Goal: Task Accomplishment & Management: Complete application form

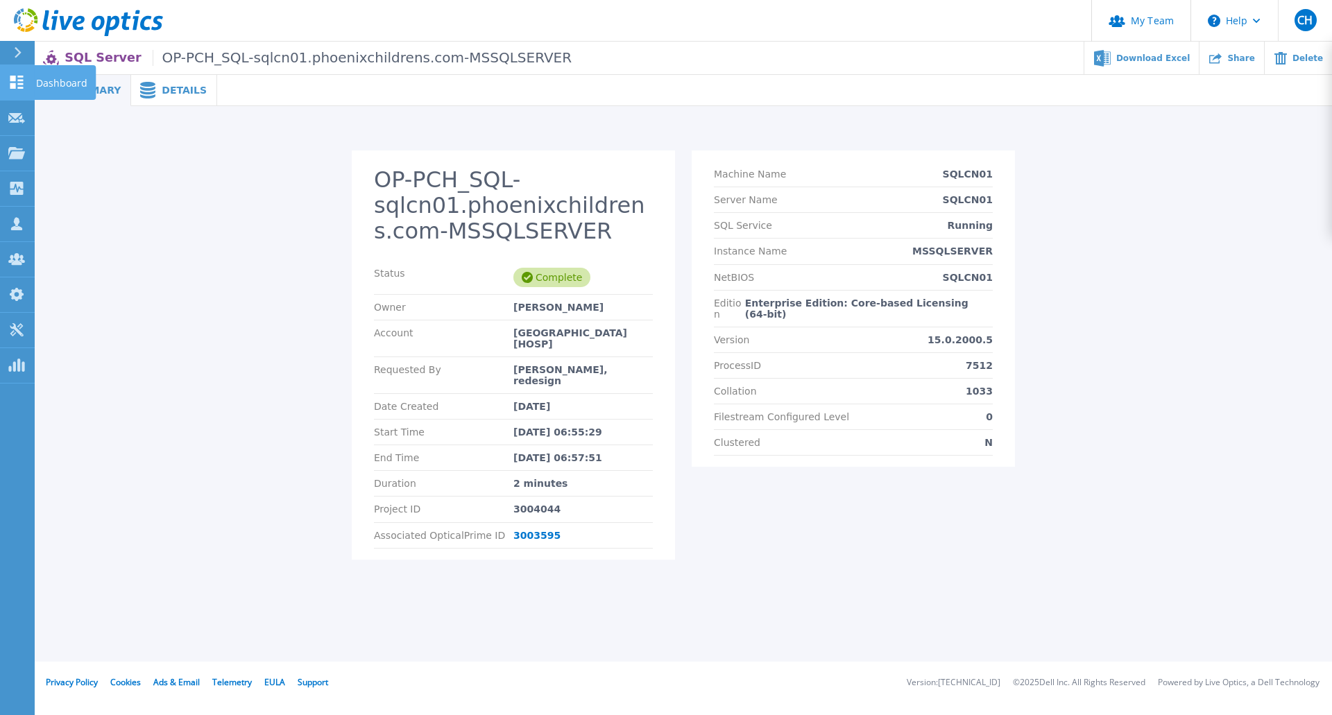
click at [15, 80] on icon at bounding box center [16, 82] width 13 height 13
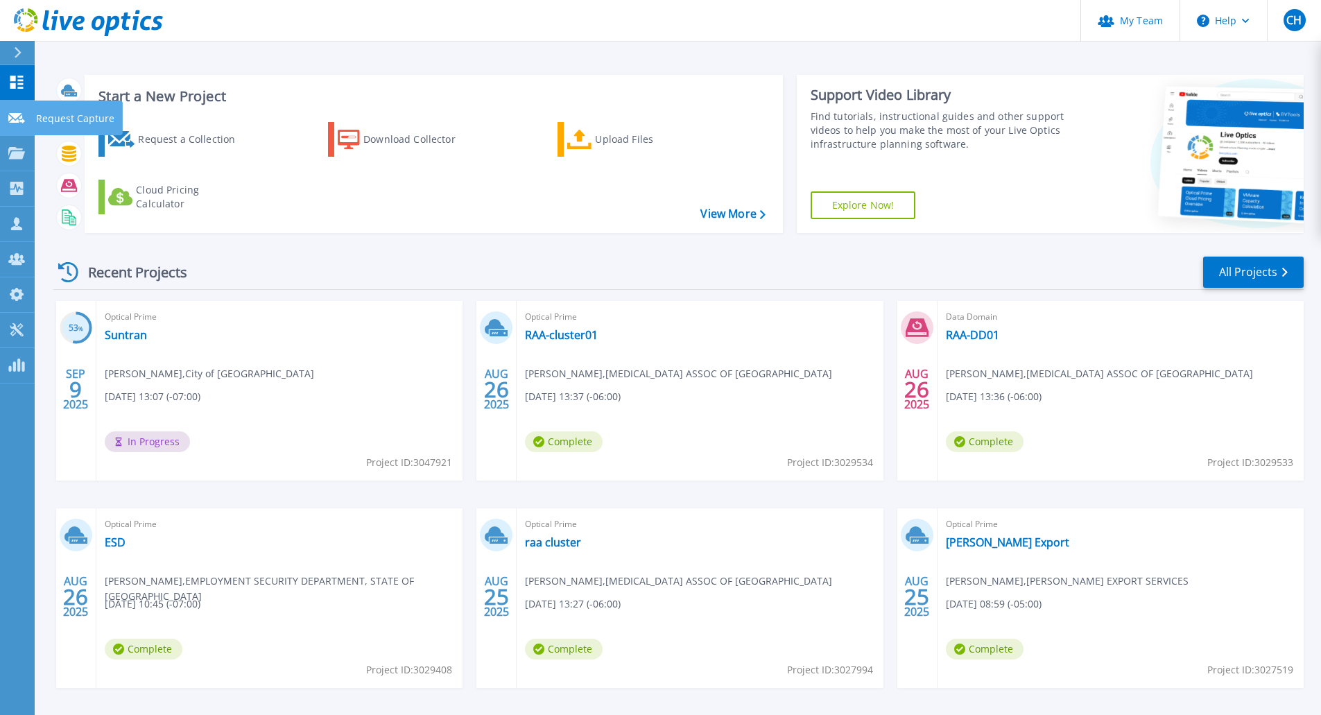
click at [24, 126] on link "Request Capture Request Capture" at bounding box center [17, 118] width 35 height 35
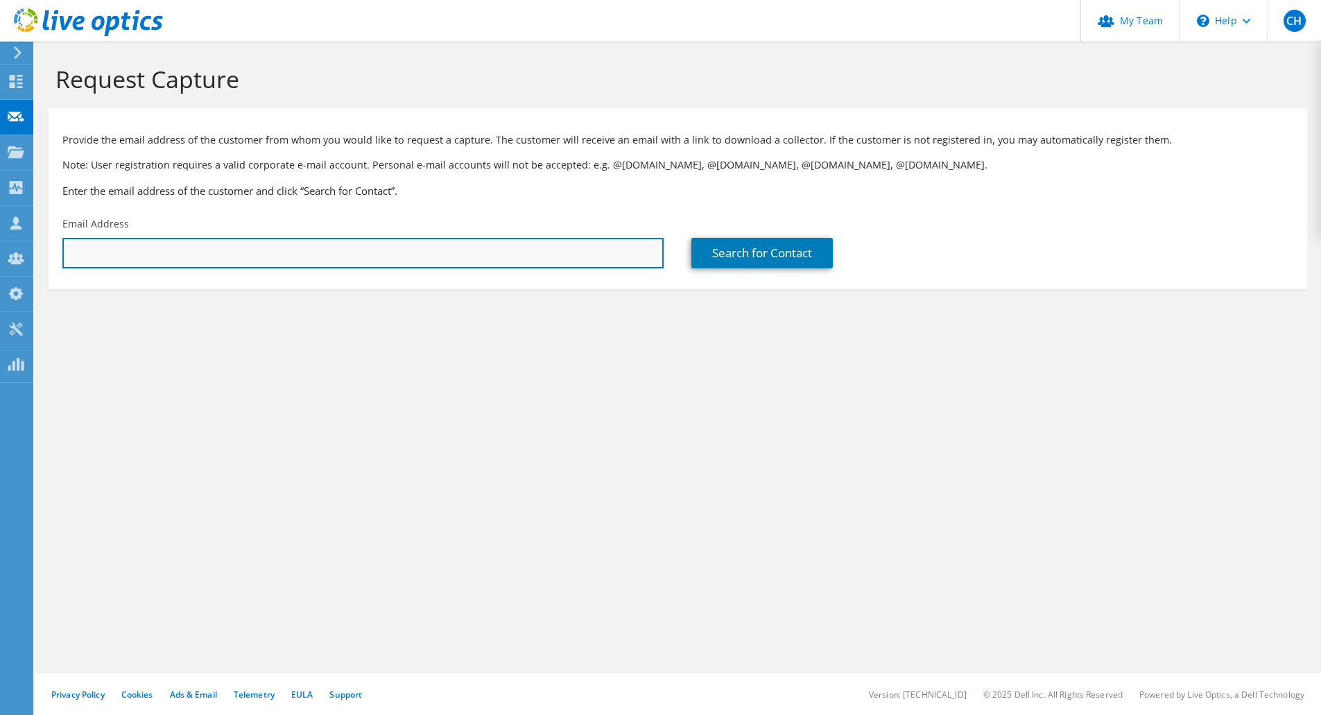
click at [227, 257] on input "text" at bounding box center [362, 253] width 601 height 31
paste input "ghernandez@advanced1.net"
type input "ghernandez@advanced1.net"
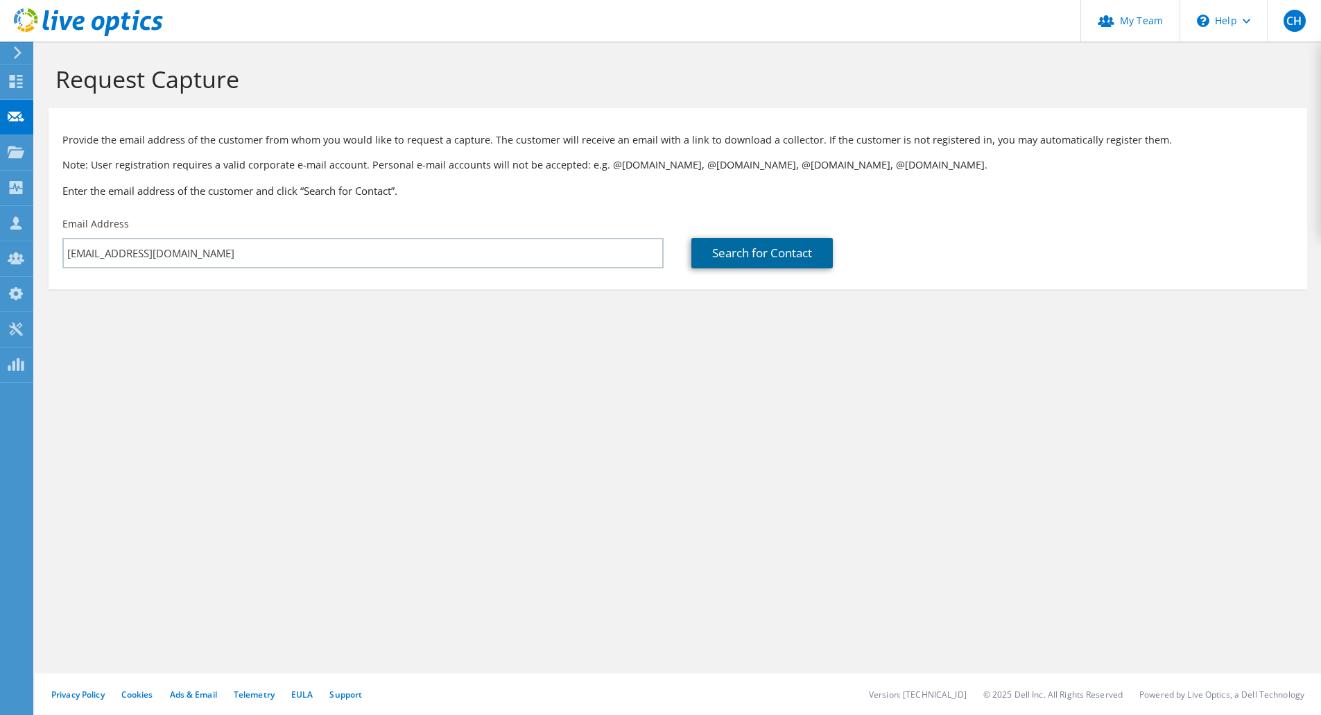
click at [773, 257] on link "Search for Contact" at bounding box center [763, 253] width 142 height 31
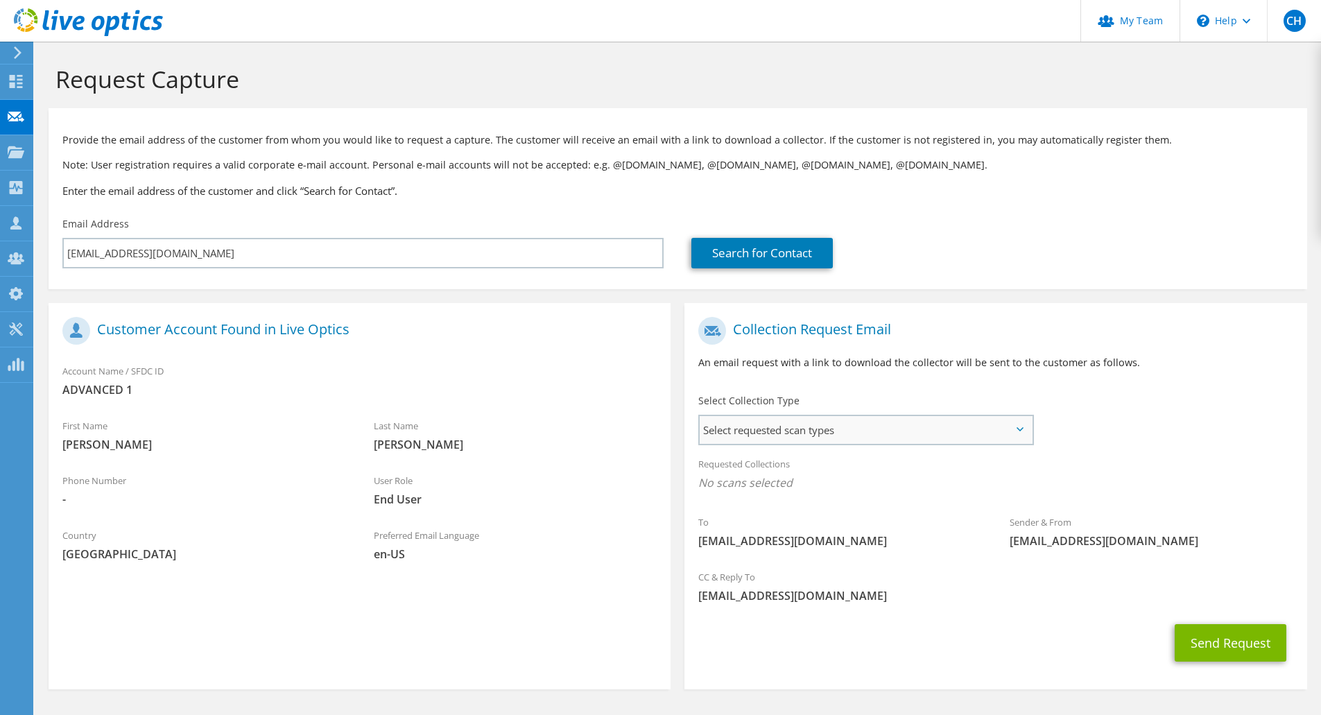
click at [954, 440] on span "Select requested scan types" at bounding box center [866, 430] width 332 height 28
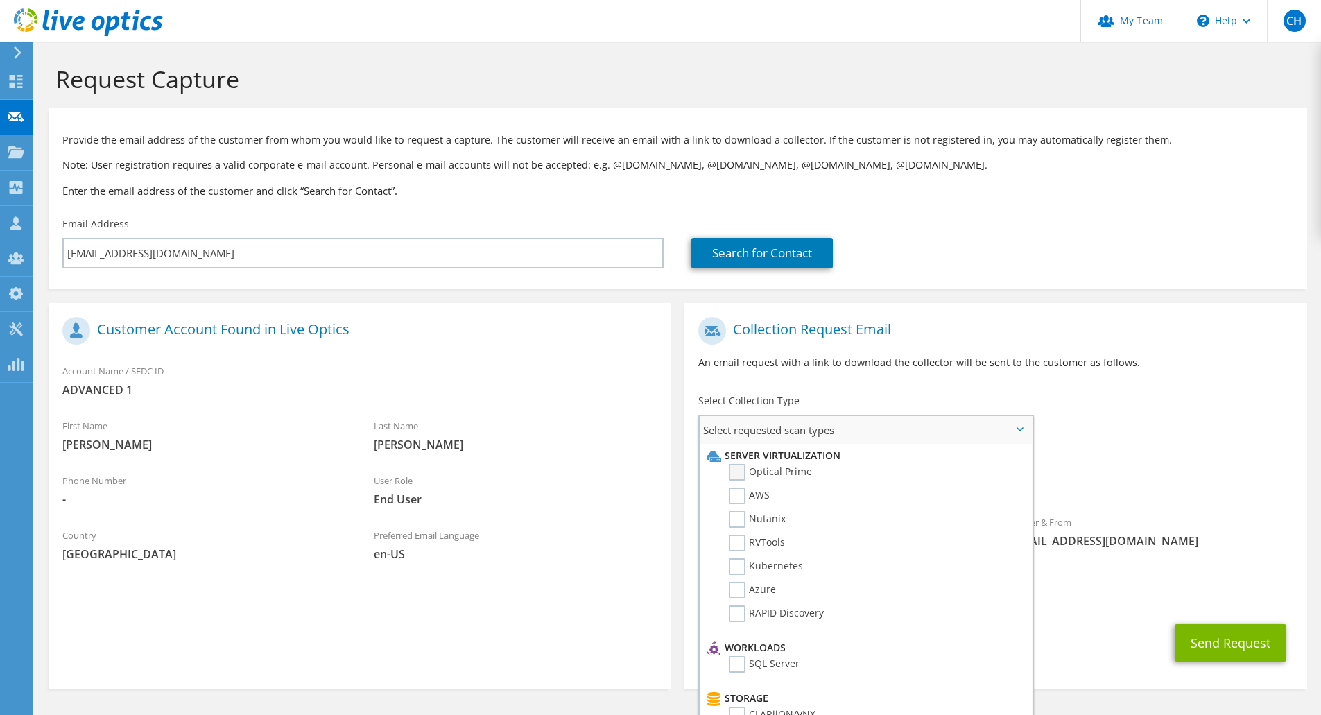
click at [791, 471] on label "Optical Prime" at bounding box center [770, 472] width 83 height 17
click at [0, 0] on input "Optical Prime" at bounding box center [0, 0] width 0 height 0
click at [1224, 576] on div "CC & Reply To chughes@redesign-group.com" at bounding box center [996, 591] width 622 height 48
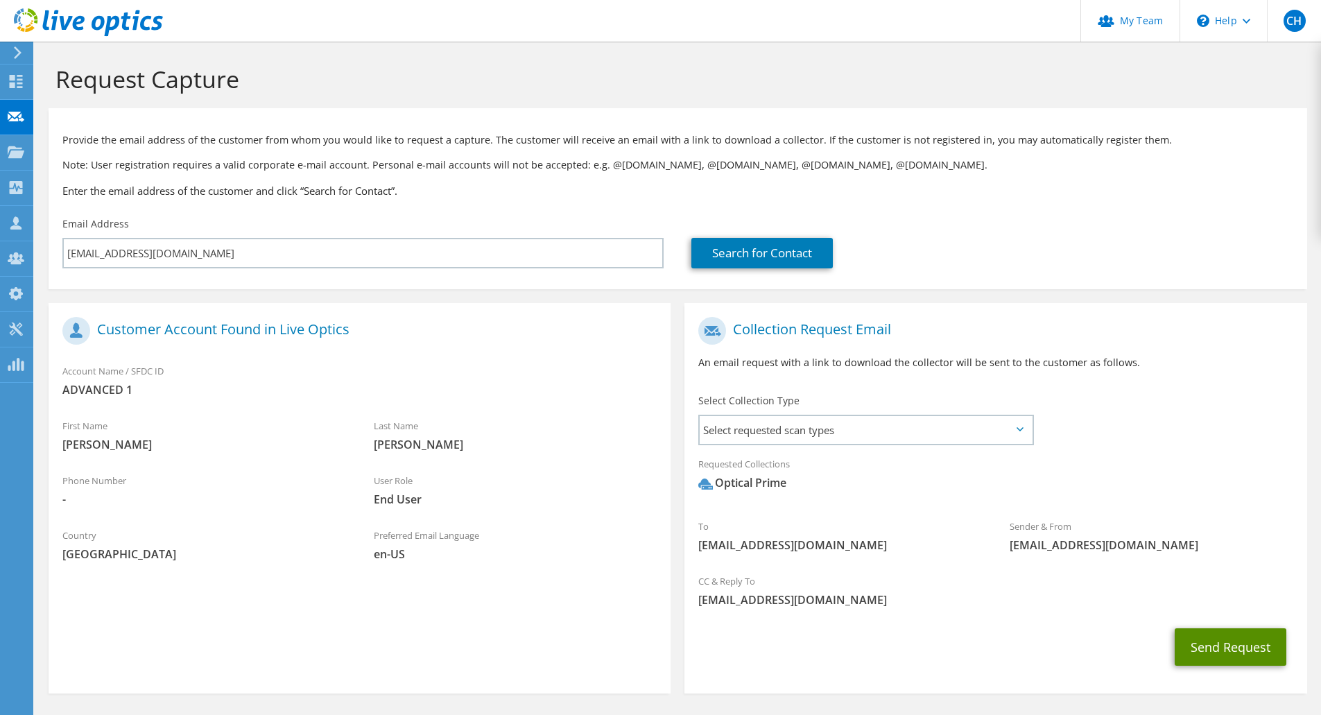
click at [1222, 648] on button "Send Request" at bounding box center [1231, 646] width 112 height 37
